Goal: Navigation & Orientation: Find specific page/section

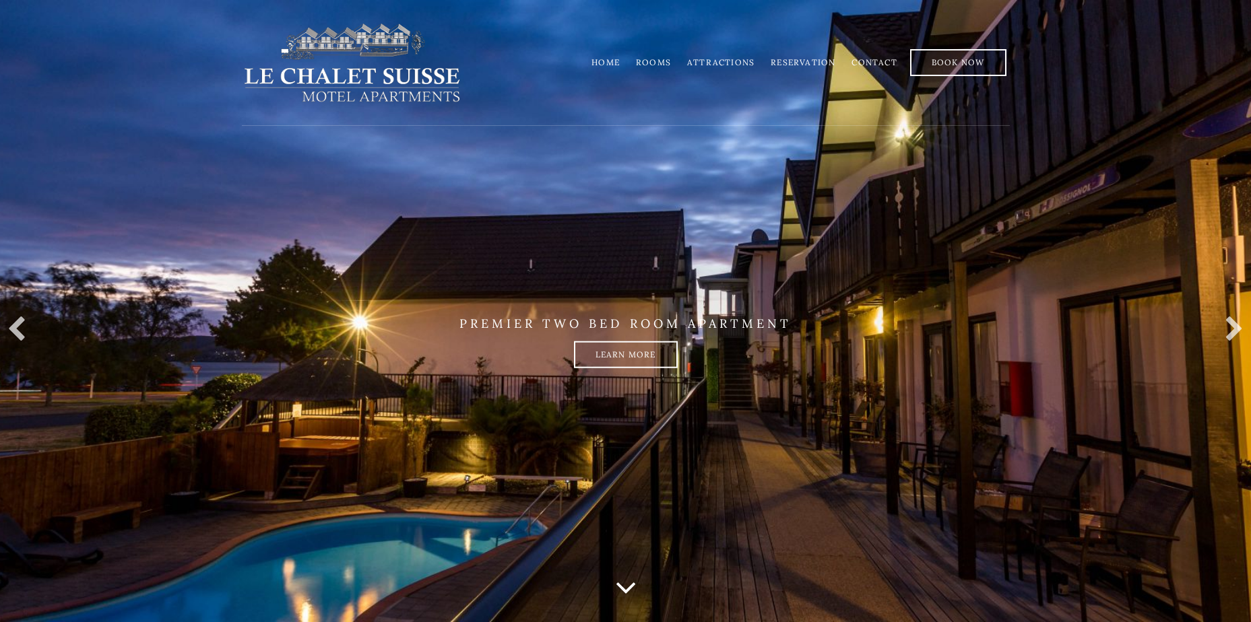
click at [612, 59] on link "Home" at bounding box center [605, 62] width 28 height 10
click at [614, 64] on link "Home" at bounding box center [605, 62] width 28 height 10
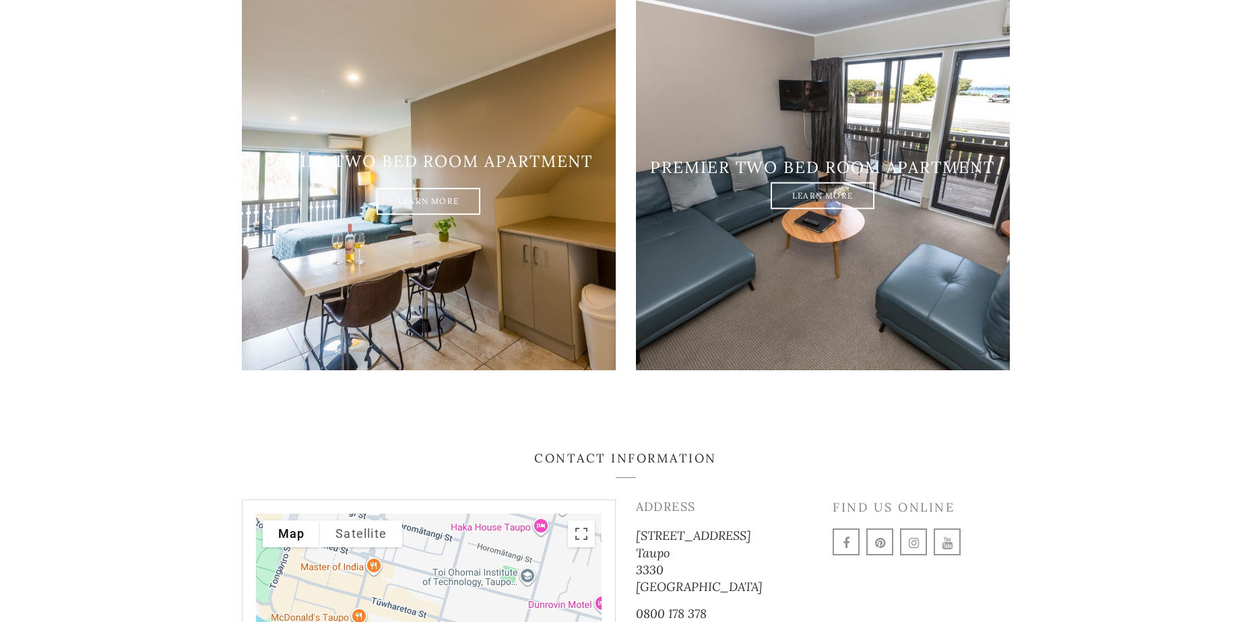
scroll to position [1728, 0]
